Goal: Find specific page/section

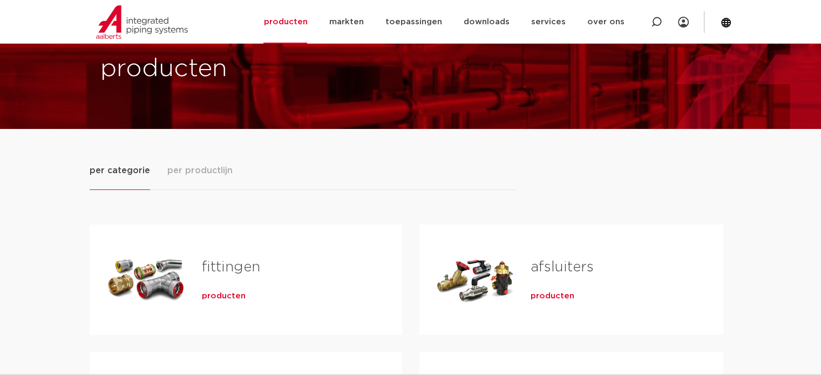
scroll to position [54, 0]
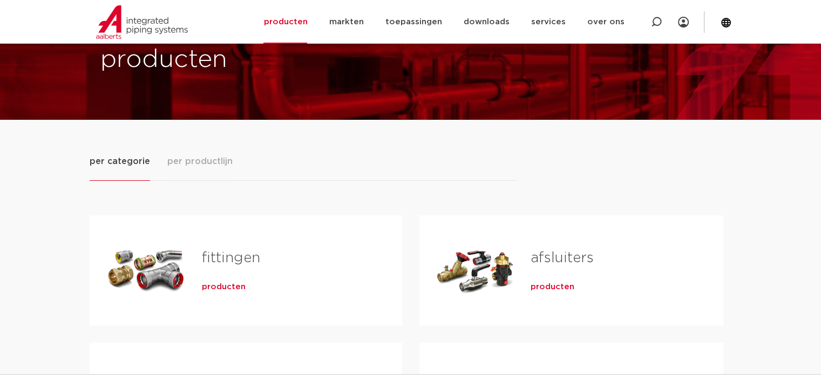
click at [222, 285] on span "producten" at bounding box center [224, 287] width 44 height 11
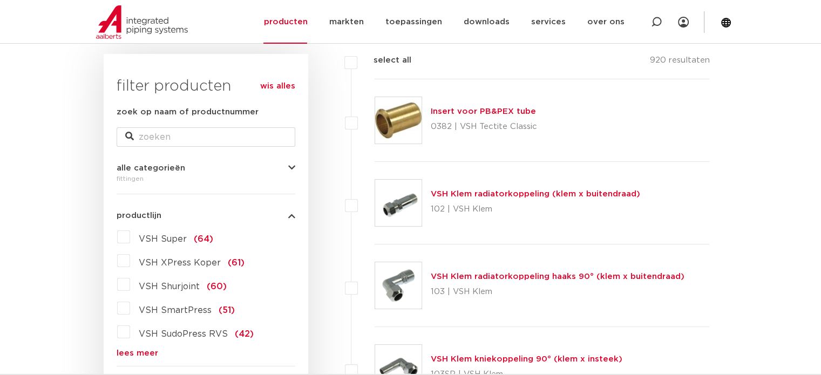
scroll to position [216, 0]
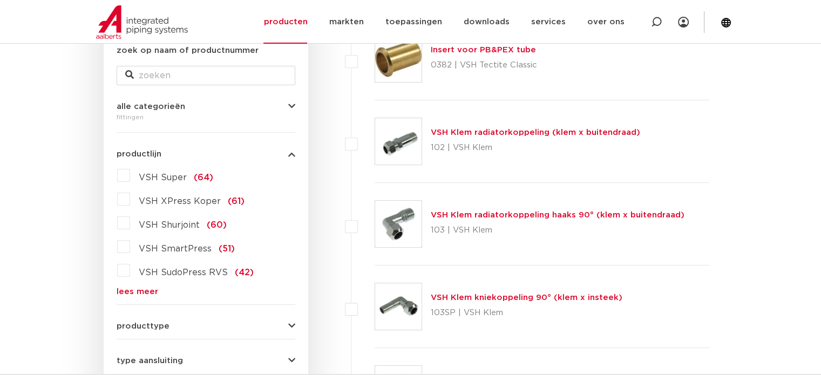
click at [177, 275] on span "VSH SudoPress RVS" at bounding box center [183, 272] width 89 height 9
click at [0, 0] on input "VSH SudoPress RVS (42)" at bounding box center [0, 0] width 0 height 0
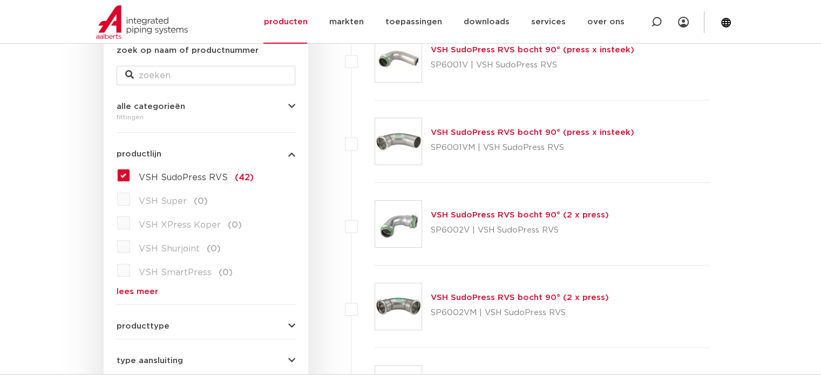
click at [466, 212] on link "VSH SudoPress RVS bocht 90° (2 x press)" at bounding box center [520, 215] width 178 height 8
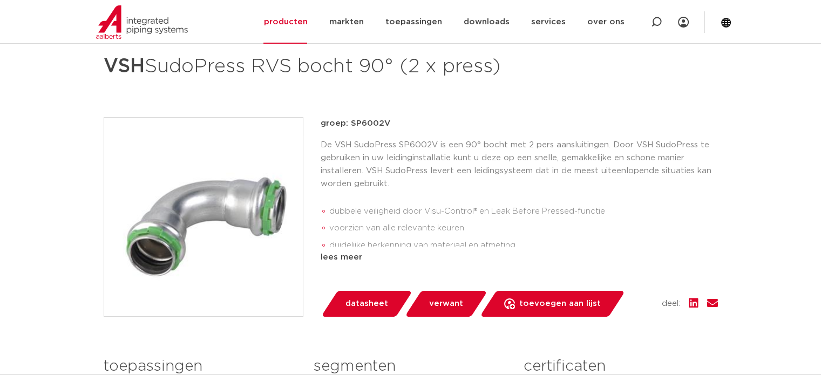
scroll to position [162, 0]
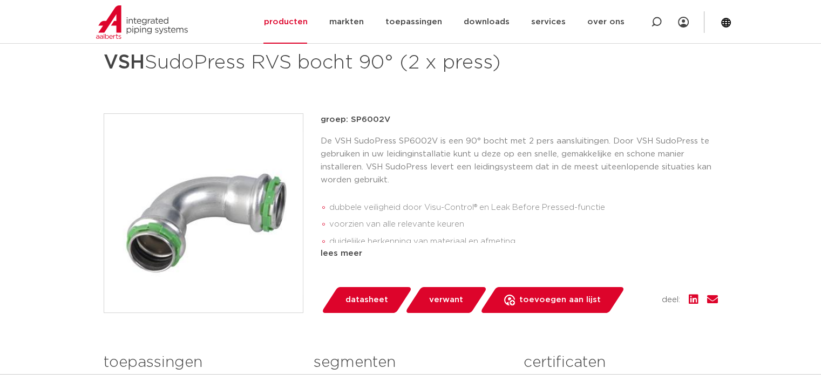
drag, startPoint x: 403, startPoint y: 206, endPoint x: 641, endPoint y: 222, distance: 239.2
click at [642, 223] on li "voorzien van alle relevante keuren" at bounding box center [523, 224] width 389 height 17
